Goal: Information Seeking & Learning: Stay updated

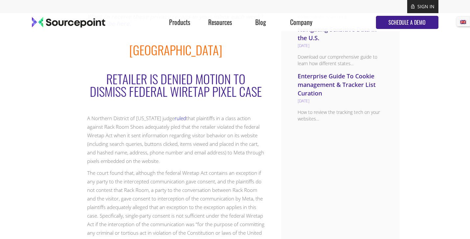
scroll to position [477, 0]
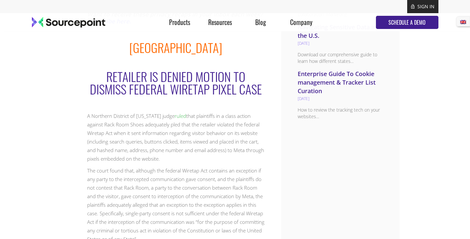
click at [178, 116] on link "ruled" at bounding box center [181, 115] width 12 height 7
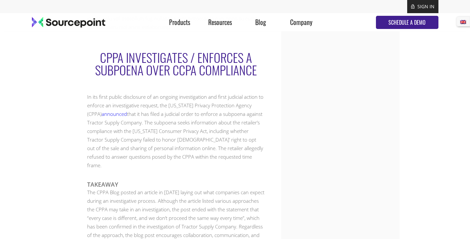
scroll to position [899, 0]
click at [106, 110] on link "announced" at bounding box center [114, 113] width 25 height 7
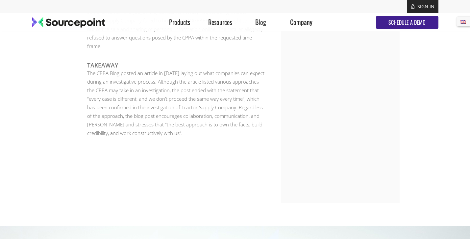
scroll to position [1018, 0]
click at [114, 68] on p "The CPPA Blog posted an article in [DATE] laying out what companies can expect …" at bounding box center [176, 102] width 178 height 68
click at [116, 68] on p "The CPPA Blog posted an article in [DATE] laying out what companies can expect …" at bounding box center [176, 102] width 178 height 68
click at [150, 68] on p "The CPPA Blog posted an article in [DATE] laying out what companies can expect …" at bounding box center [176, 102] width 178 height 68
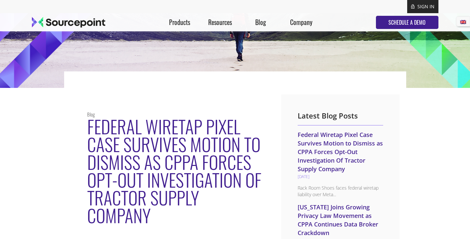
scroll to position [0, 0]
